Goal: Task Accomplishment & Management: Use online tool/utility

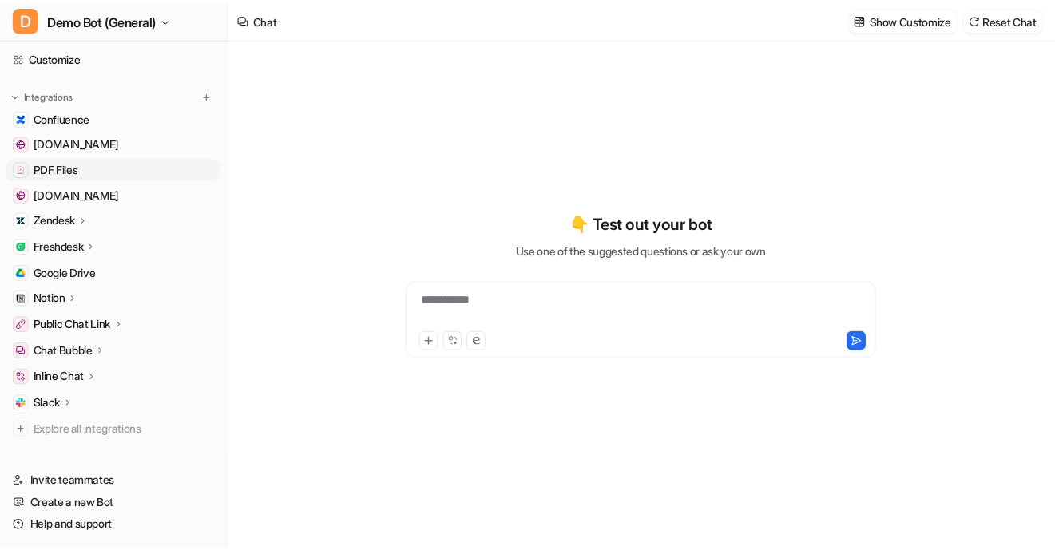
scroll to position [123, 0]
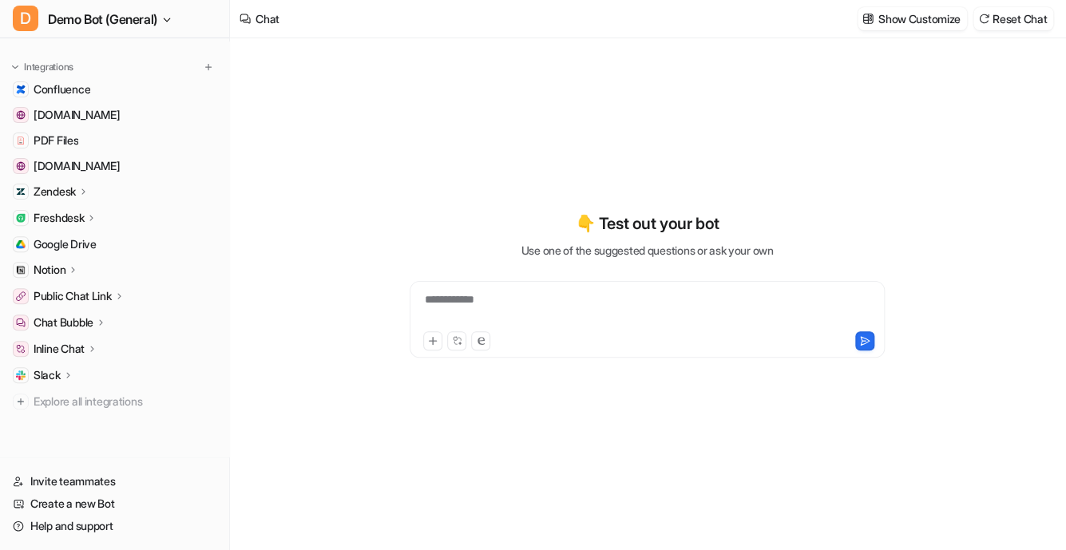
click at [109, 214] on div "Freshdesk" at bounding box center [114, 218] width 216 height 22
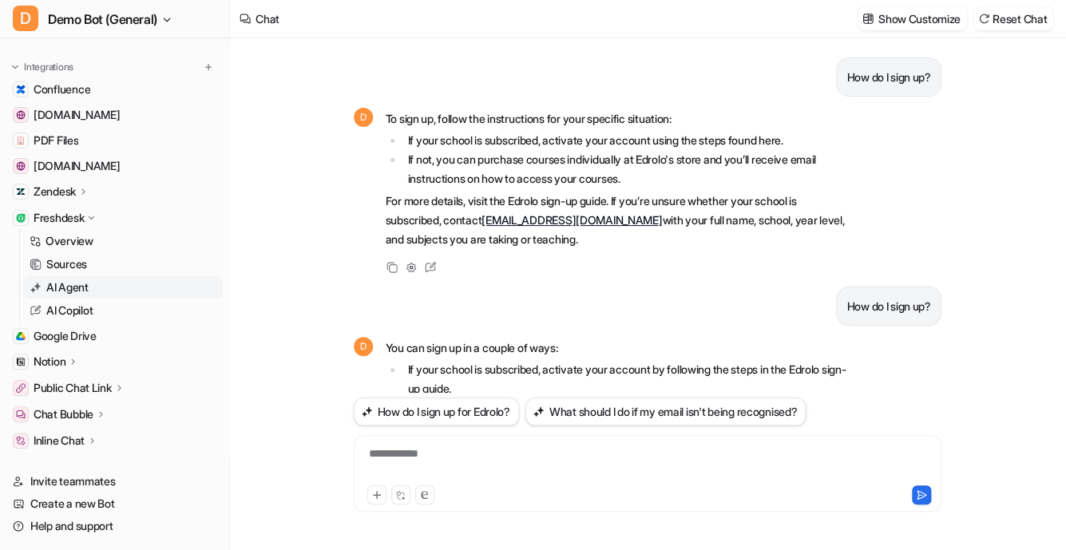
click at [82, 283] on p "AI Agent" at bounding box center [67, 287] width 42 height 16
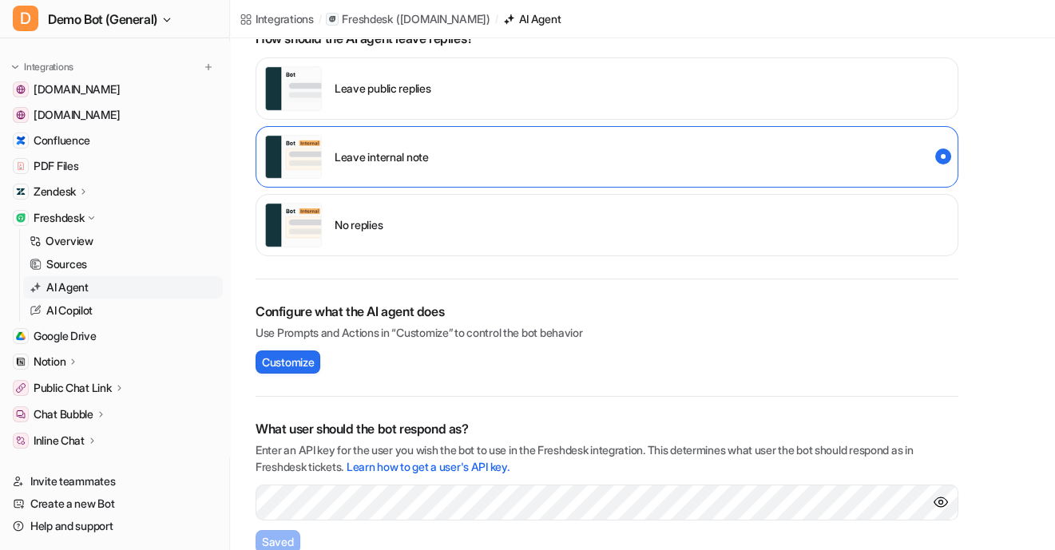
scroll to position [217, 0]
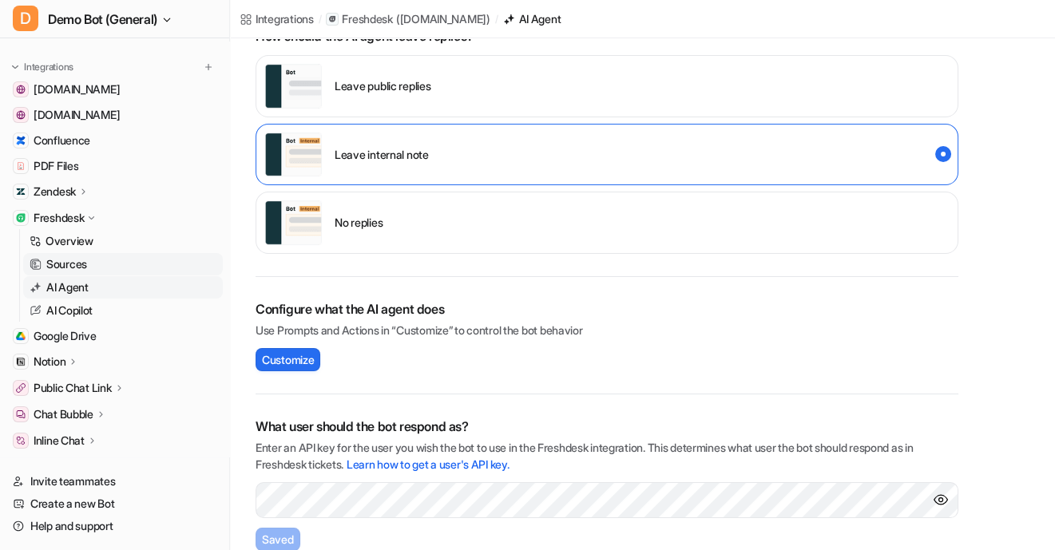
click at [116, 259] on link "Sources" at bounding box center [123, 264] width 200 height 22
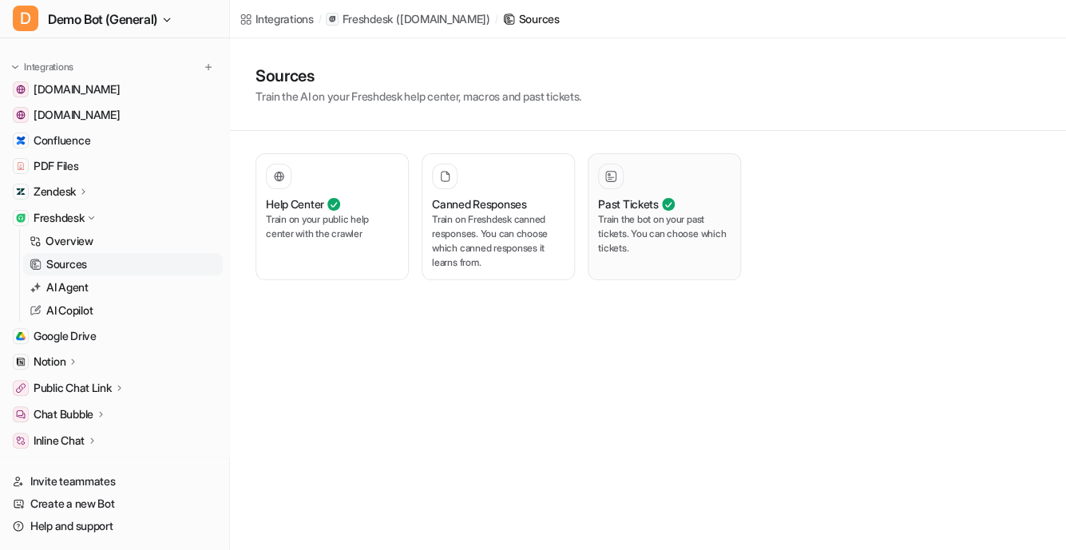
click at [619, 218] on p "Train the bot on your past tickets. You can choose which tickets." at bounding box center [664, 233] width 133 height 43
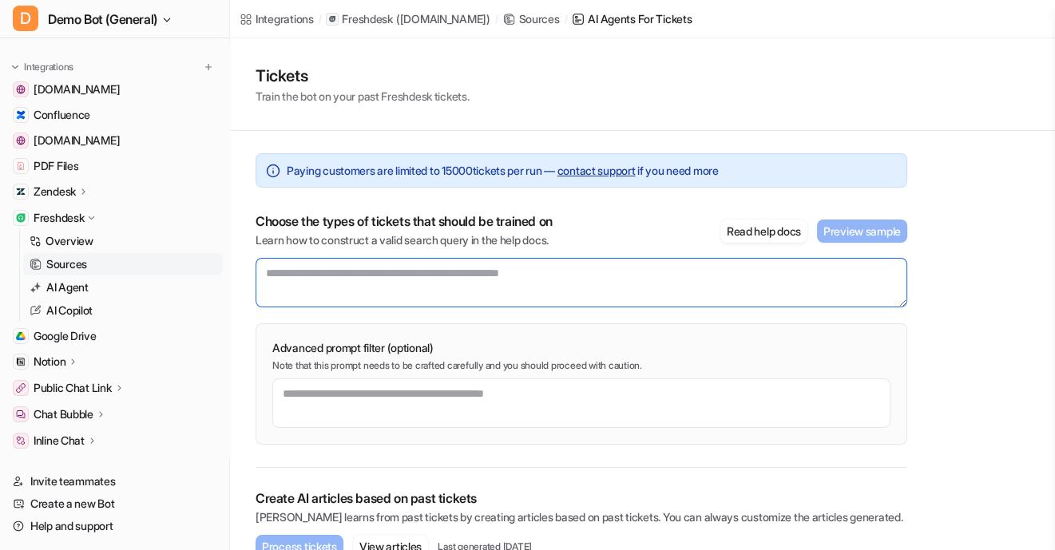
click at [433, 279] on textarea at bounding box center [580, 282] width 651 height 49
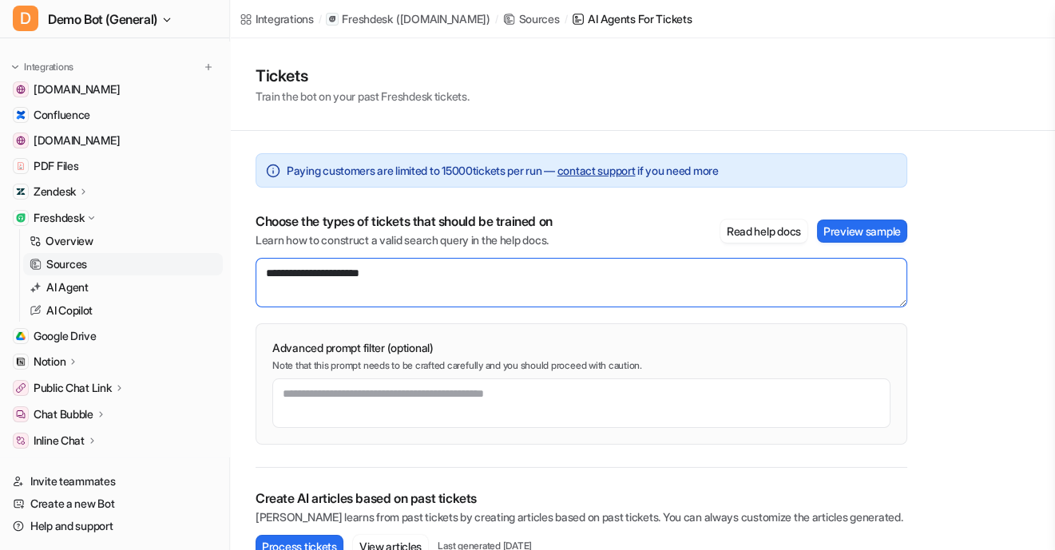
drag, startPoint x: 553, startPoint y: 299, endPoint x: -47, endPoint y: 240, distance: 603.3
click at [0, 240] on html "D Demo Bot (General) Chat History Reports Articles Customize Integrations [DOMA…" at bounding box center [527, 275] width 1055 height 550
click at [521, 280] on textarea "**********" at bounding box center [580, 282] width 651 height 49
type textarea "**********"
click at [0, 229] on html "D Demo Bot (General) Chat History Reports Articles Customize Integrations [DOMA…" at bounding box center [527, 275] width 1055 height 550
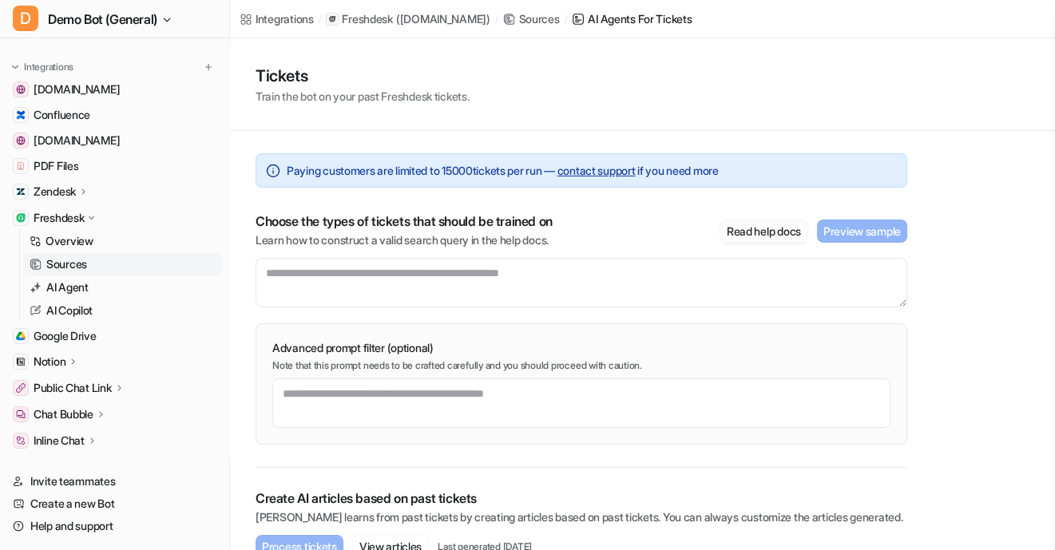
click at [781, 233] on button "Read help docs" at bounding box center [763, 231] width 87 height 23
